Goal: Find specific page/section: Find specific page/section

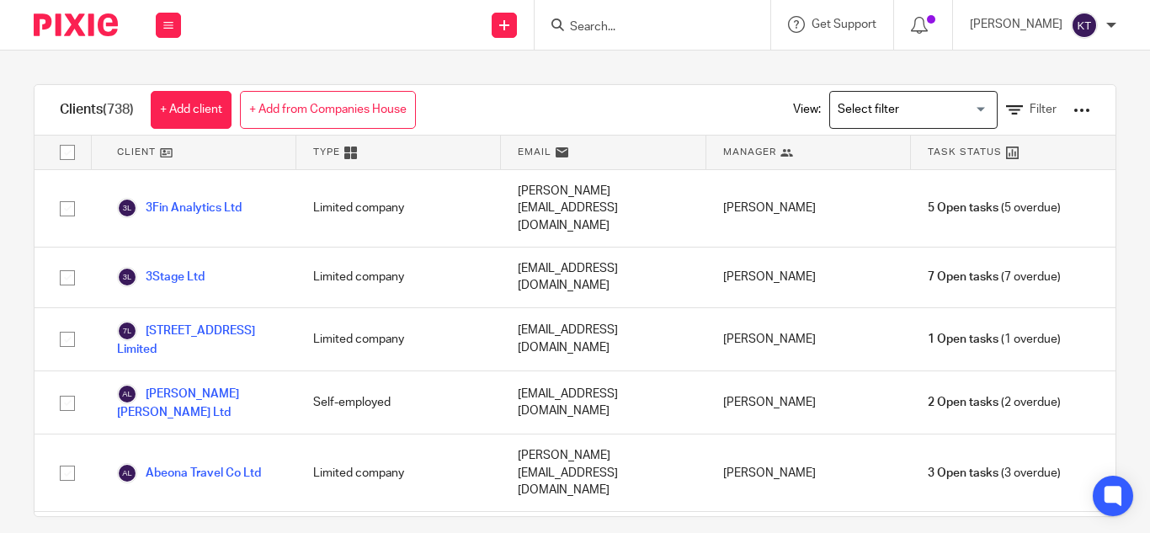
click at [594, 22] on input "Search" at bounding box center [644, 27] width 152 height 15
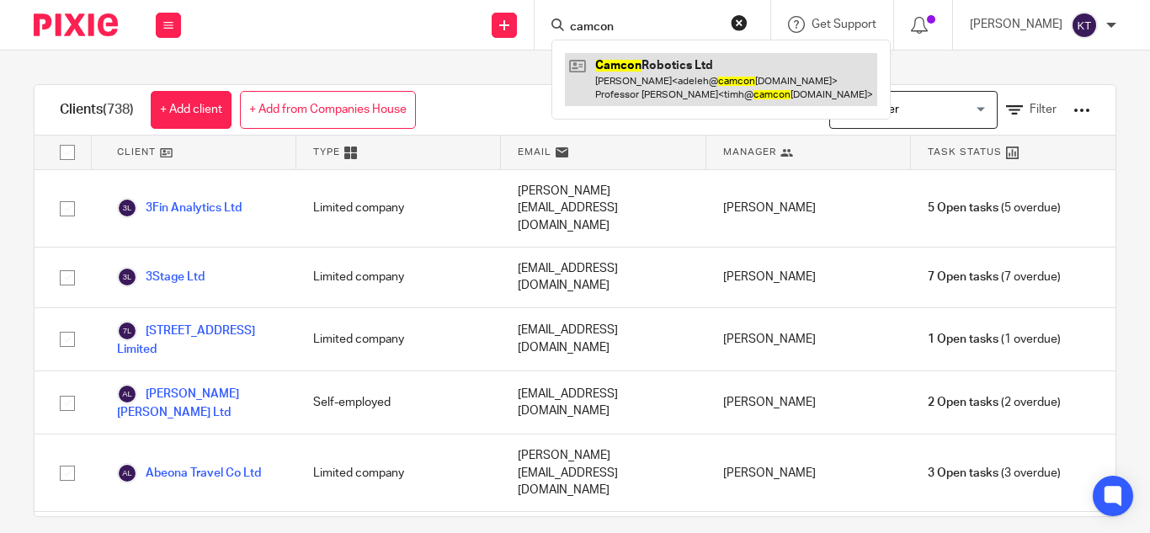
type input "camcon"
click at [664, 72] on link at bounding box center [721, 79] width 312 height 52
